Goal: Information Seeking & Learning: Learn about a topic

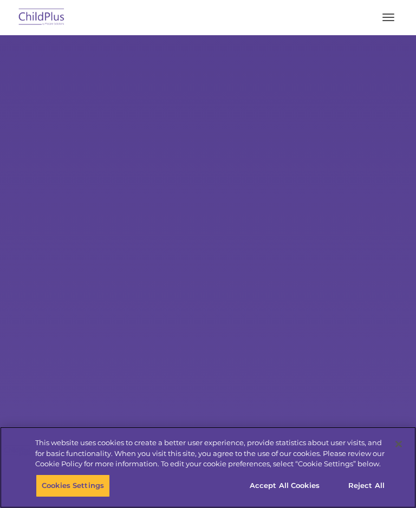
select select "MEDIUM"
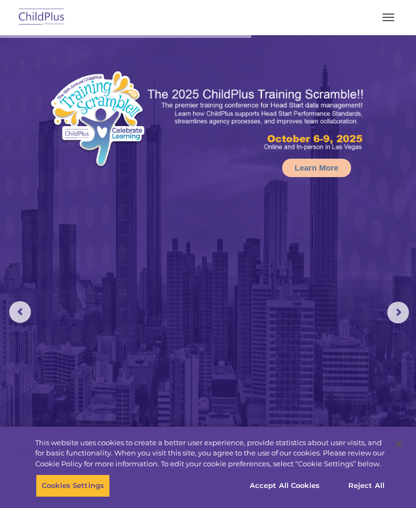
click at [391, 14] on span "button" at bounding box center [388, 14] width 12 height 1
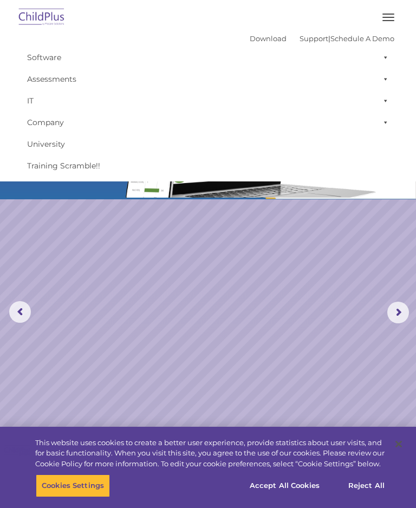
click at [387, 50] on span at bounding box center [383, 58] width 11 height 22
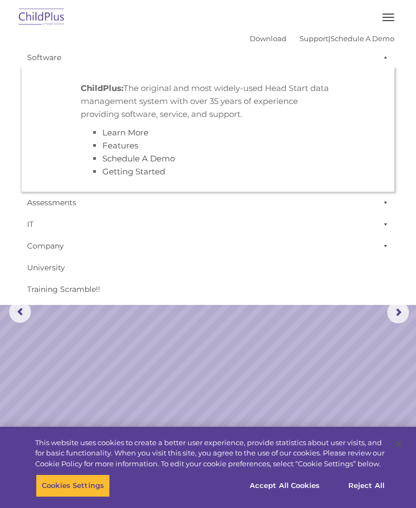
click at [295, 236] on link "Company" at bounding box center [208, 246] width 373 height 22
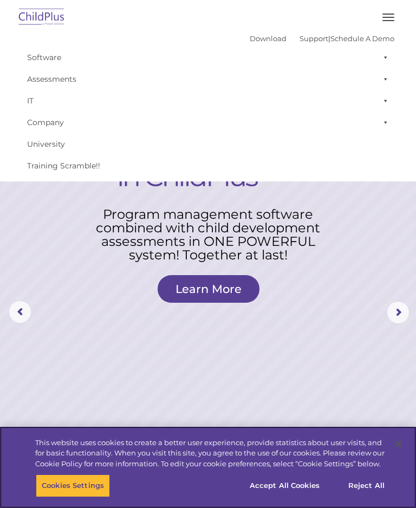
click at [310, 492] on button "Accept All Cookies" at bounding box center [285, 485] width 82 height 23
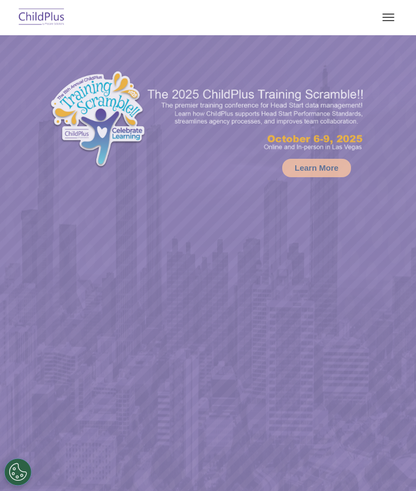
select select "MEDIUM"
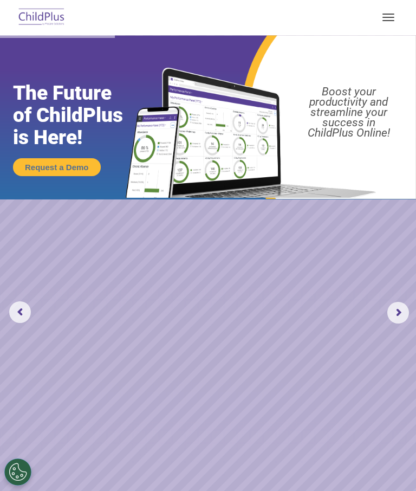
click at [398, 311] on rs-arrow at bounding box center [398, 313] width 22 height 22
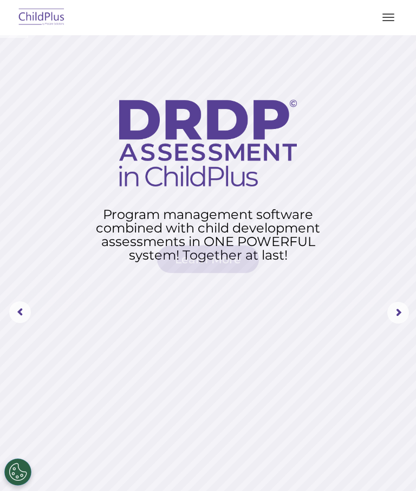
click at [400, 311] on rs-arrow at bounding box center [398, 313] width 22 height 22
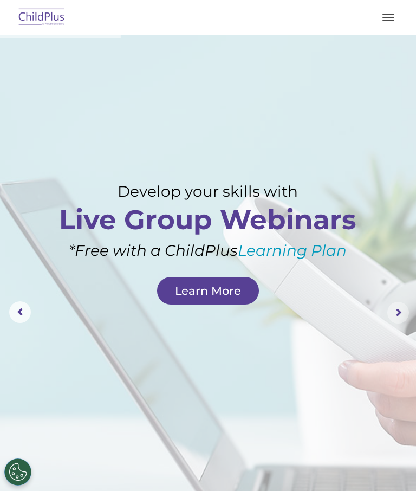
click at [395, 312] on rs-arrow at bounding box center [398, 313] width 22 height 22
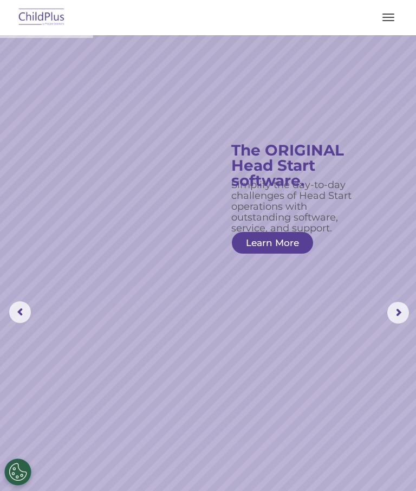
click at [399, 317] on rs-arrow at bounding box center [398, 313] width 22 height 22
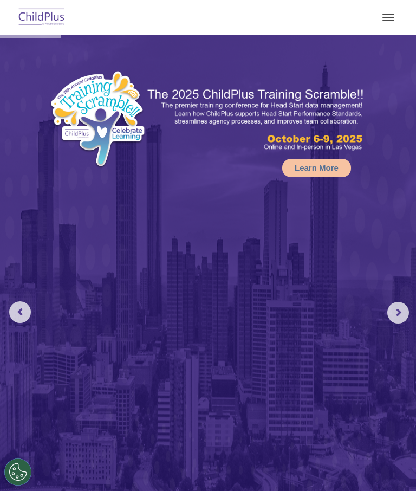
click at [389, 18] on button "button" at bounding box center [388, 17] width 23 height 17
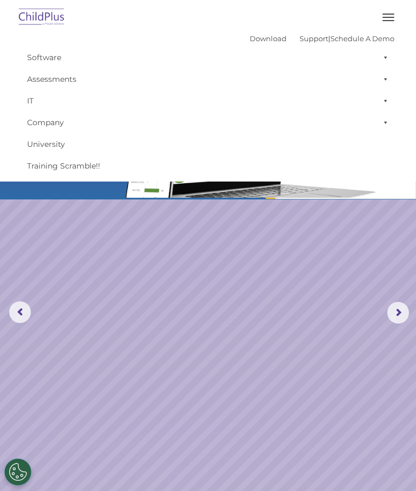
click at [38, 14] on img at bounding box center [41, 17] width 51 height 25
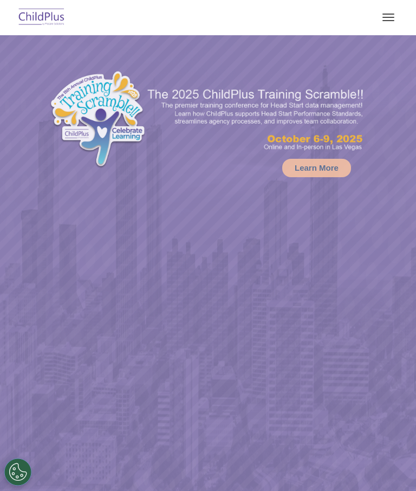
select select "MEDIUM"
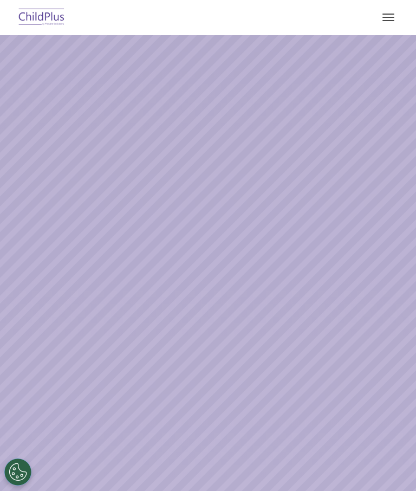
select select "MEDIUM"
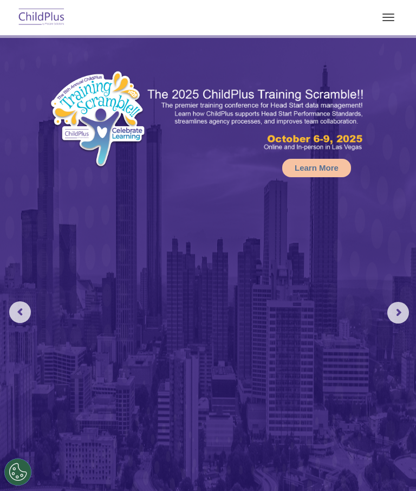
click at [404, 318] on rs-arrow at bounding box center [398, 313] width 22 height 22
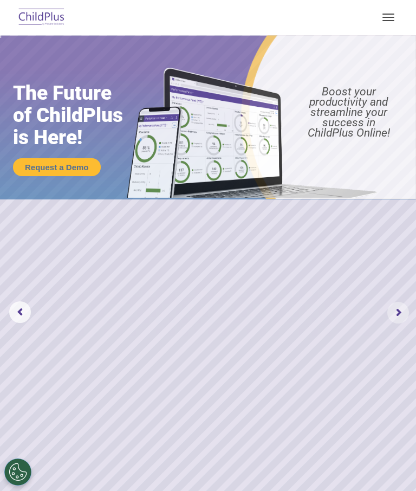
click at [401, 315] on rs-arrow at bounding box center [398, 313] width 22 height 22
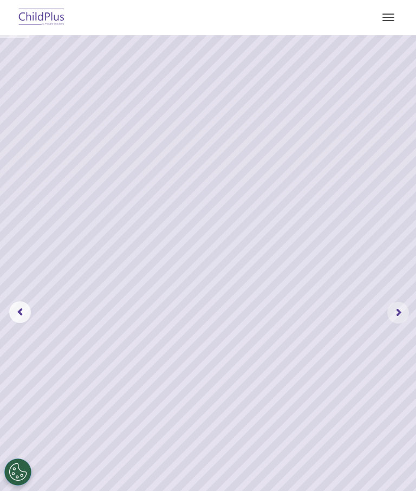
click at [393, 315] on rs-arrow at bounding box center [398, 313] width 22 height 22
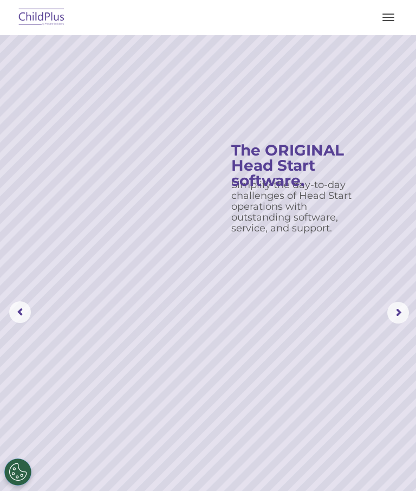
click at [395, 315] on rs-arrow at bounding box center [398, 313] width 22 height 22
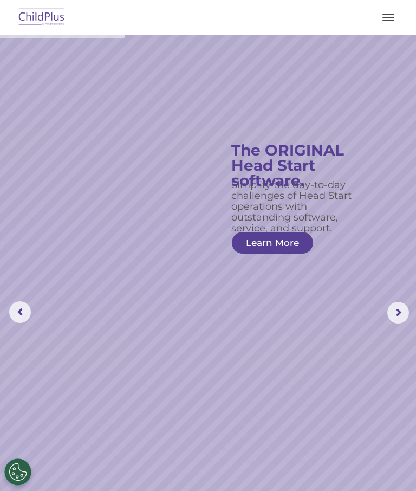
click at [279, 242] on link "Learn More" at bounding box center [272, 243] width 81 height 22
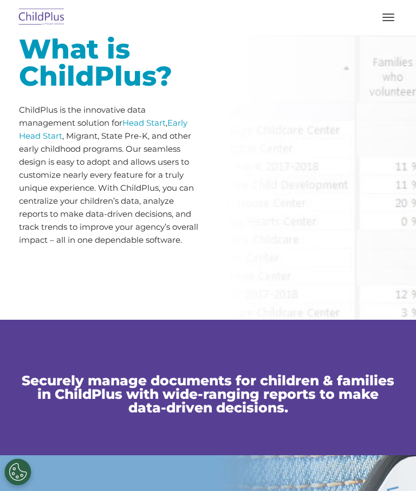
scroll to position [493, 0]
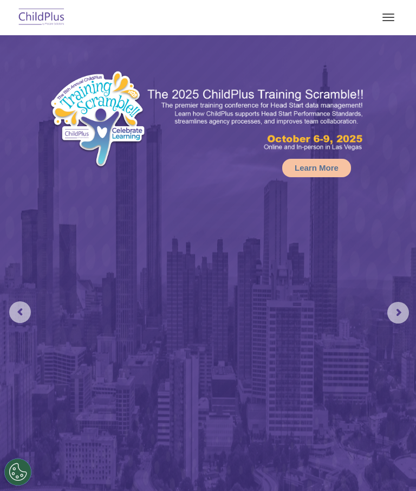
select select "MEDIUM"
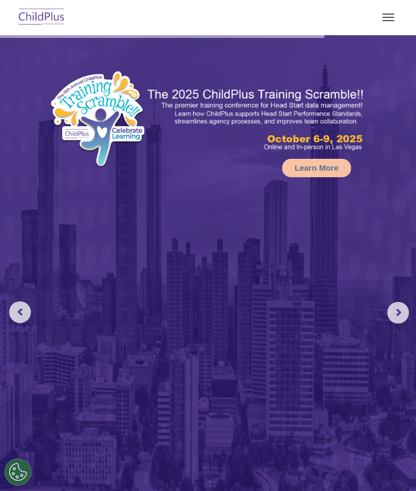
click at [389, 15] on button "button" at bounding box center [388, 17] width 23 height 17
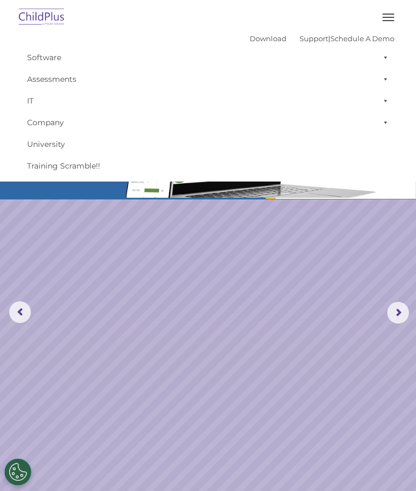
click at [401, 312] on rs-arrow at bounding box center [398, 313] width 22 height 22
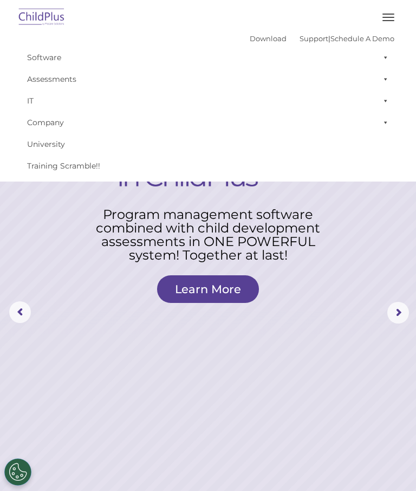
click at [401, 317] on rs-arrow at bounding box center [398, 313] width 22 height 22
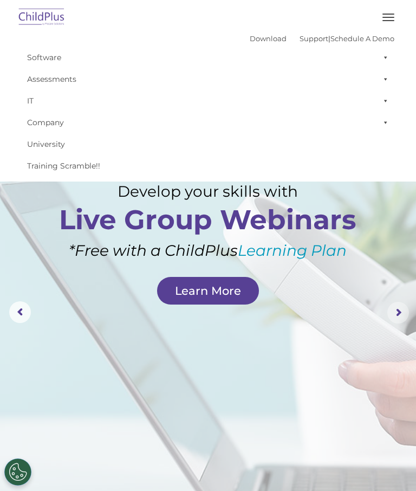
click at [398, 314] on rs-arrow at bounding box center [398, 313] width 22 height 22
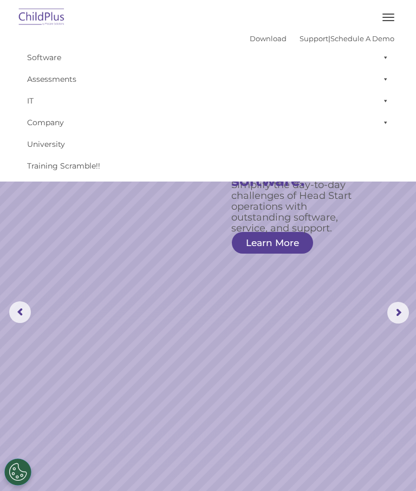
click at [41, 61] on link "Software" at bounding box center [208, 58] width 373 height 22
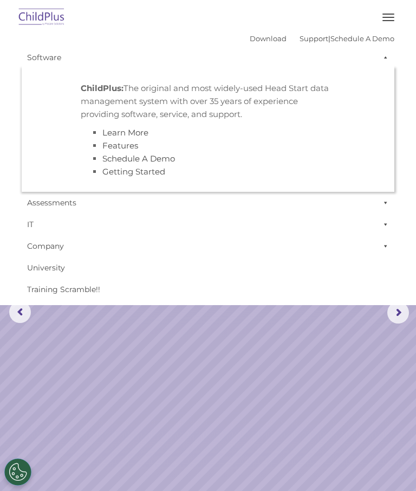
click at [306, 273] on link "University" at bounding box center [208, 268] width 373 height 22
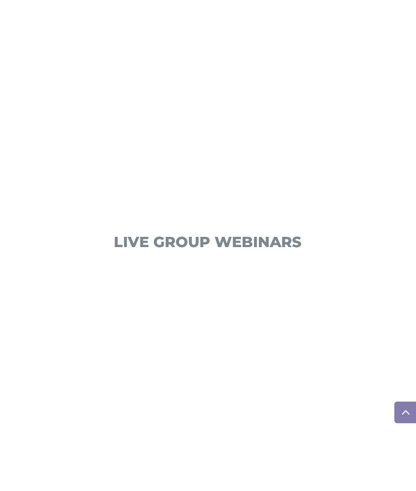
scroll to position [1060, 0]
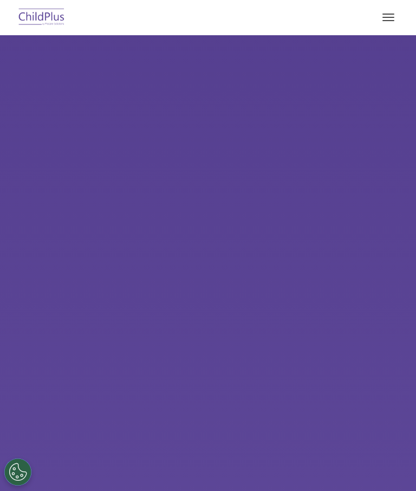
click at [42, 22] on img at bounding box center [41, 17] width 51 height 25
select select "MEDIUM"
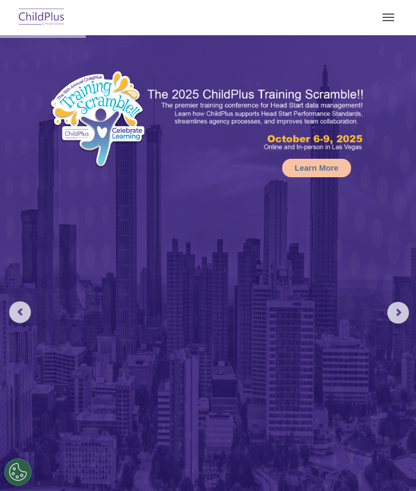
click at [384, 24] on button "button" at bounding box center [388, 17] width 23 height 17
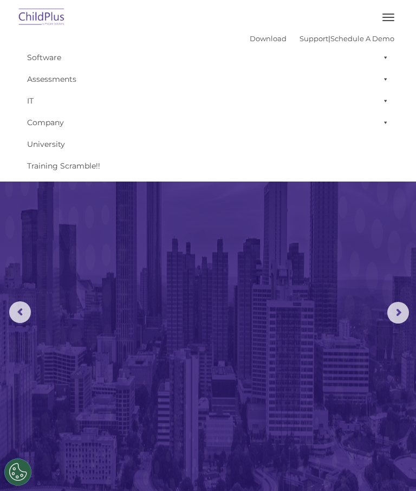
click at [391, 11] on button "button" at bounding box center [388, 17] width 23 height 17
